Goal: Information Seeking & Learning: Learn about a topic

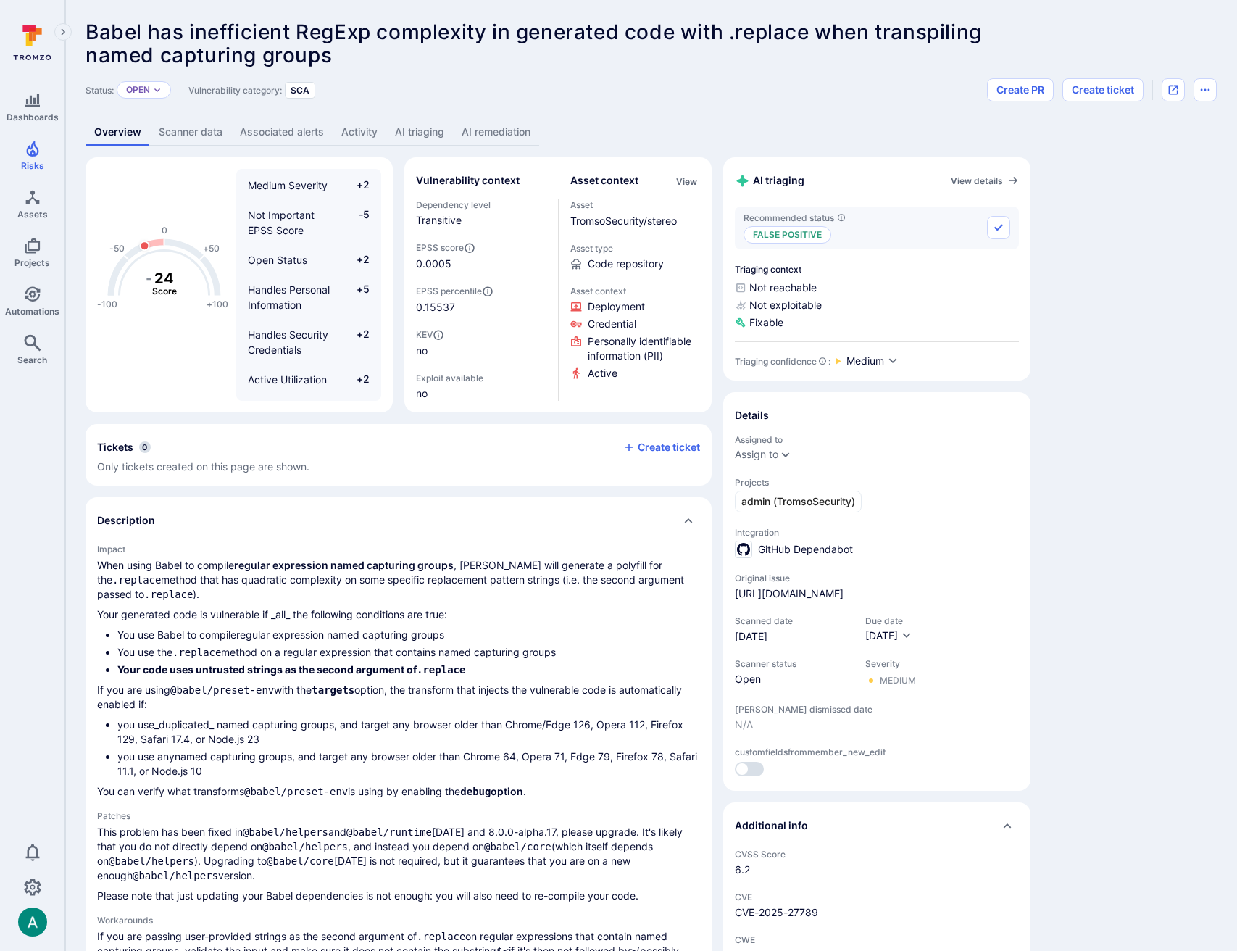
click at [441, 85] on div "Status: Open Vulnerability category: SCA Create PR Create ticket" at bounding box center [652, 89] width 1132 height 23
